Goal: Transaction & Acquisition: Download file/media

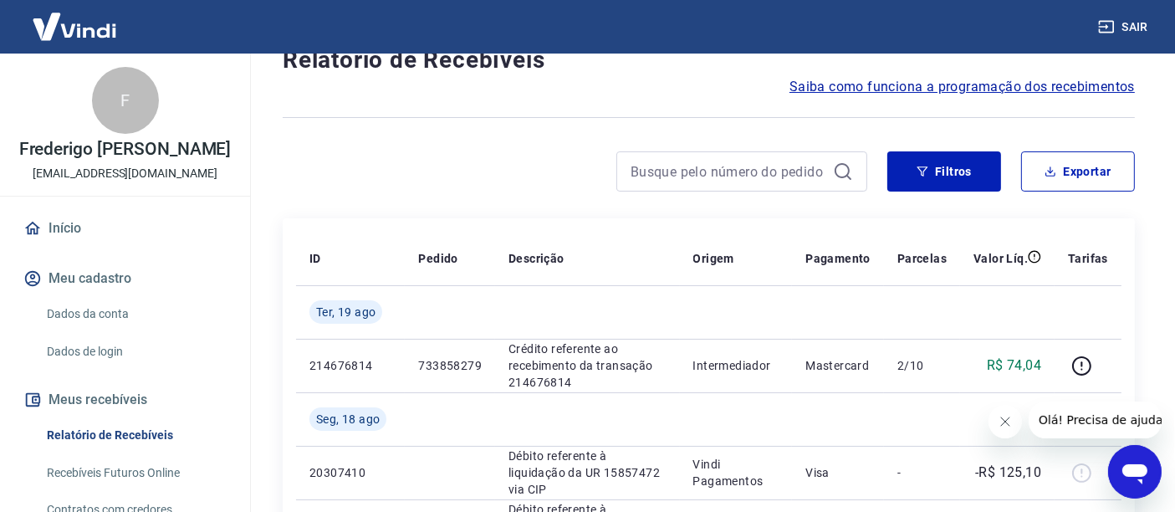
scroll to position [57, 0]
click at [1104, 168] on button "Exportar" at bounding box center [1078, 171] width 114 height 40
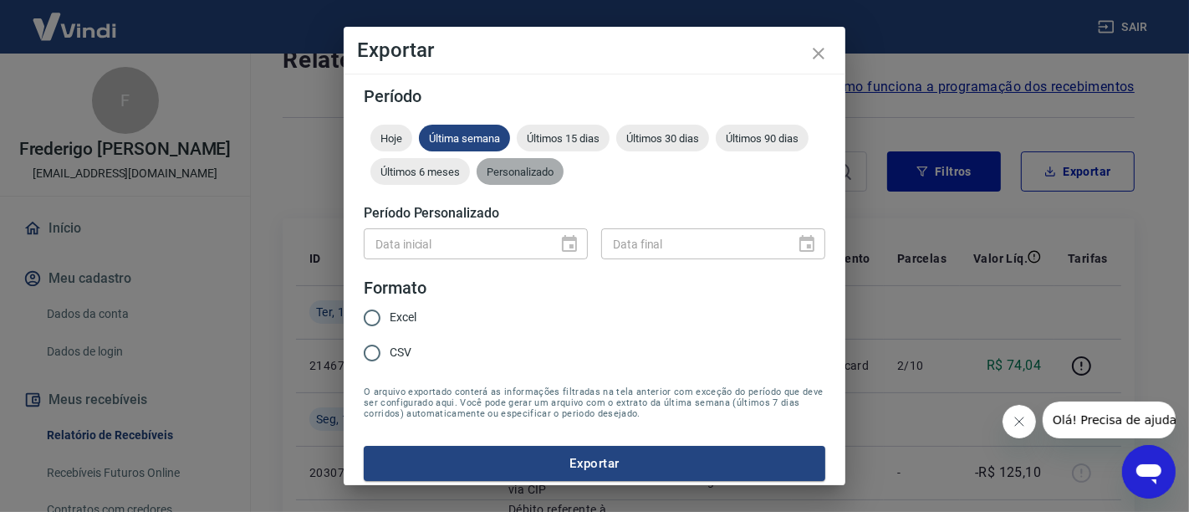
click at [563, 173] on span "Personalizado" at bounding box center [520, 172] width 87 height 13
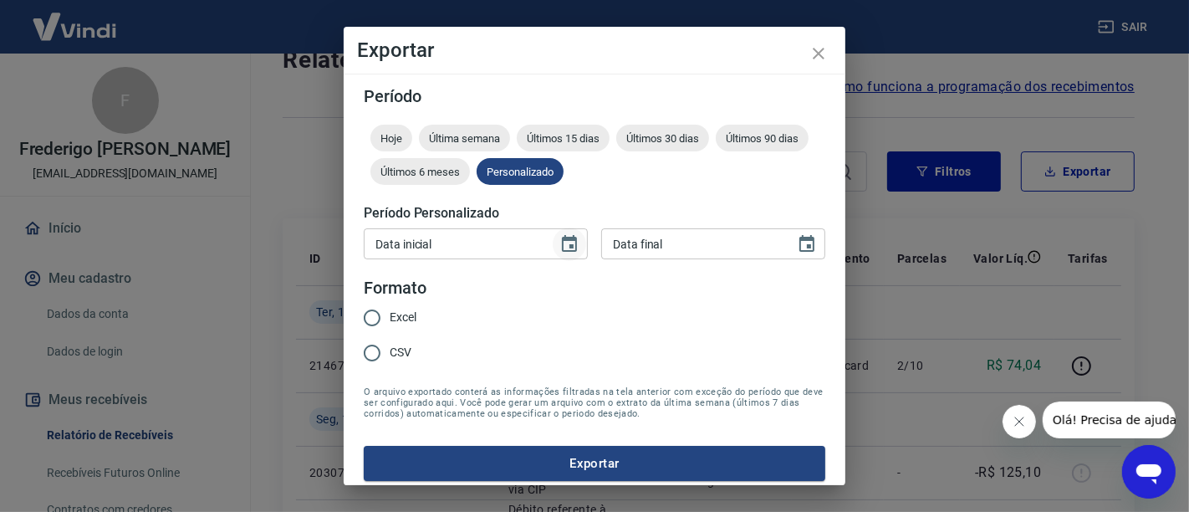
click at [560, 240] on icon "Choose date" at bounding box center [569, 244] width 20 height 20
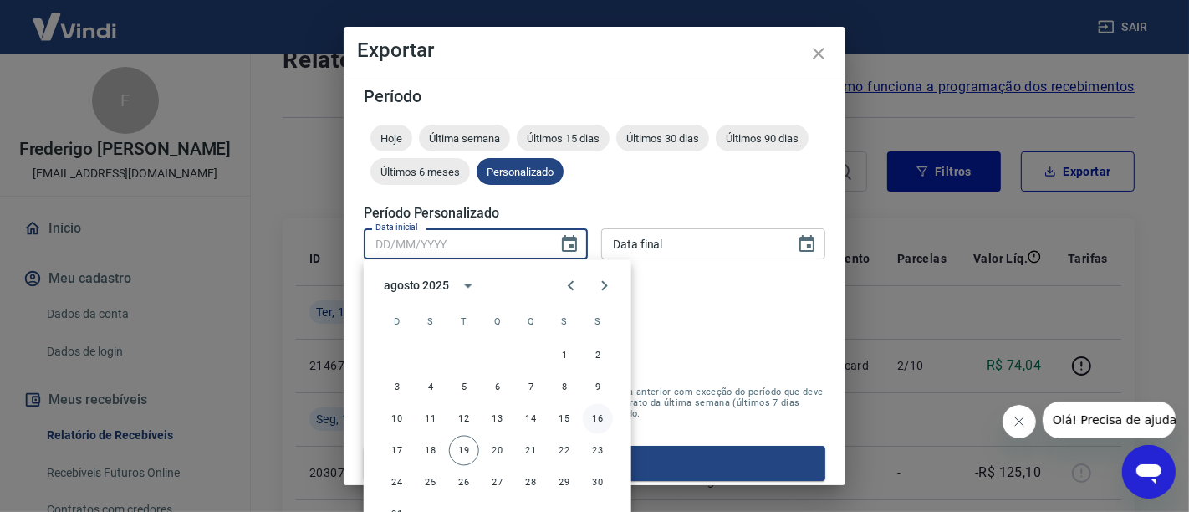
click at [594, 417] on button "16" at bounding box center [598, 419] width 30 height 30
type input "[DATE]"
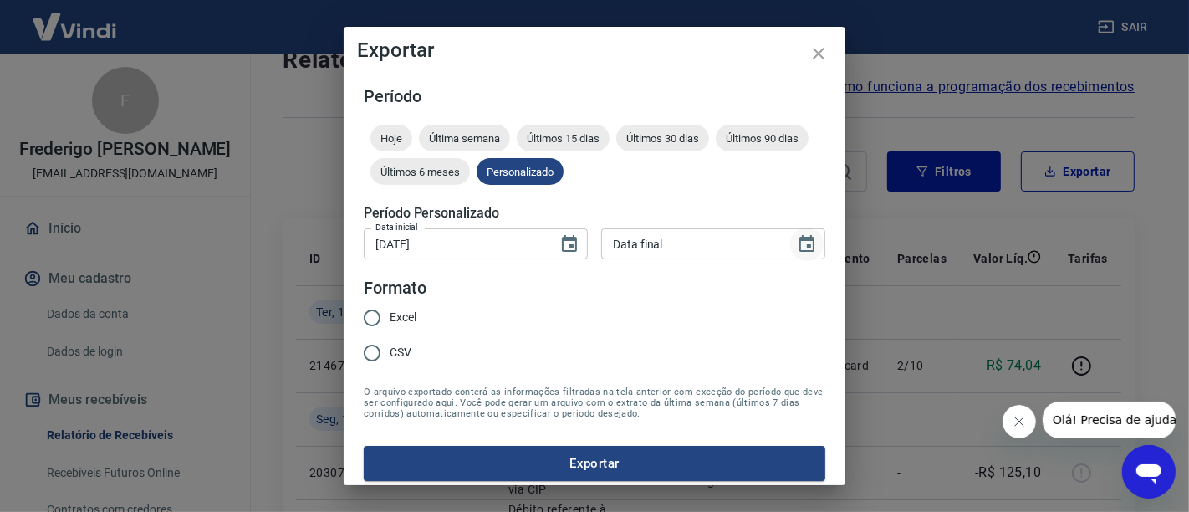
click at [797, 243] on icon "Choose date" at bounding box center [807, 244] width 20 height 20
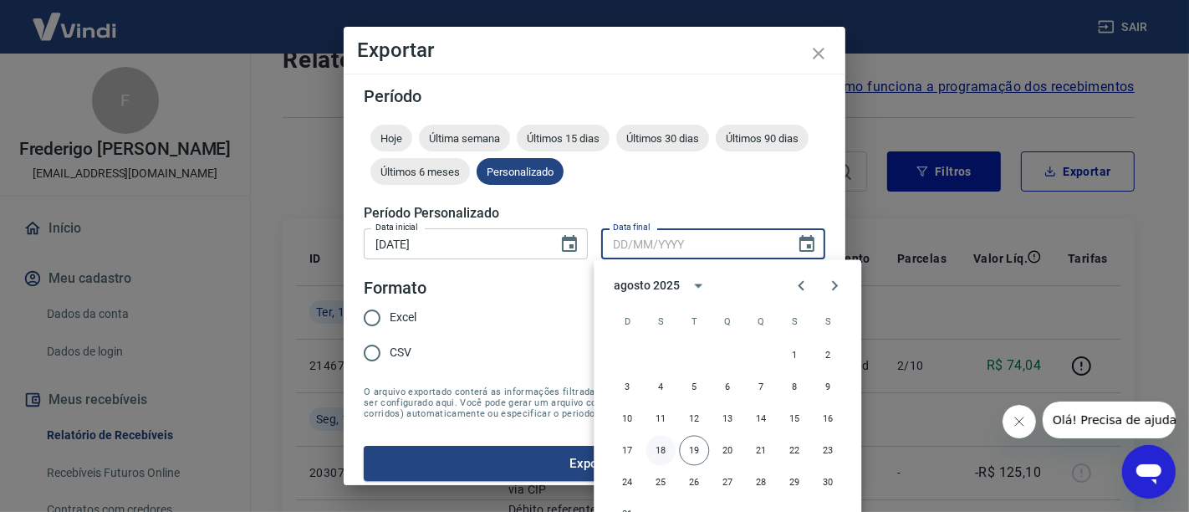
click at [666, 449] on button "18" at bounding box center [660, 451] width 30 height 30
type input "[DATE]"
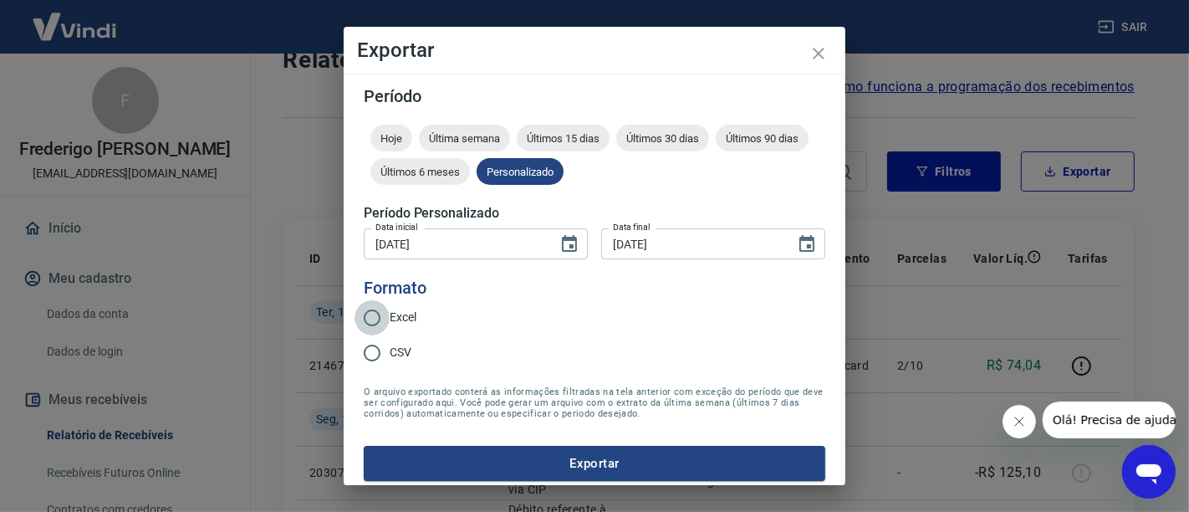
click at [375, 319] on input "Excel" at bounding box center [371, 317] width 35 height 35
radio input "true"
click at [557, 465] on button "Exportar" at bounding box center [594, 463] width 461 height 35
